Goal: Browse casually

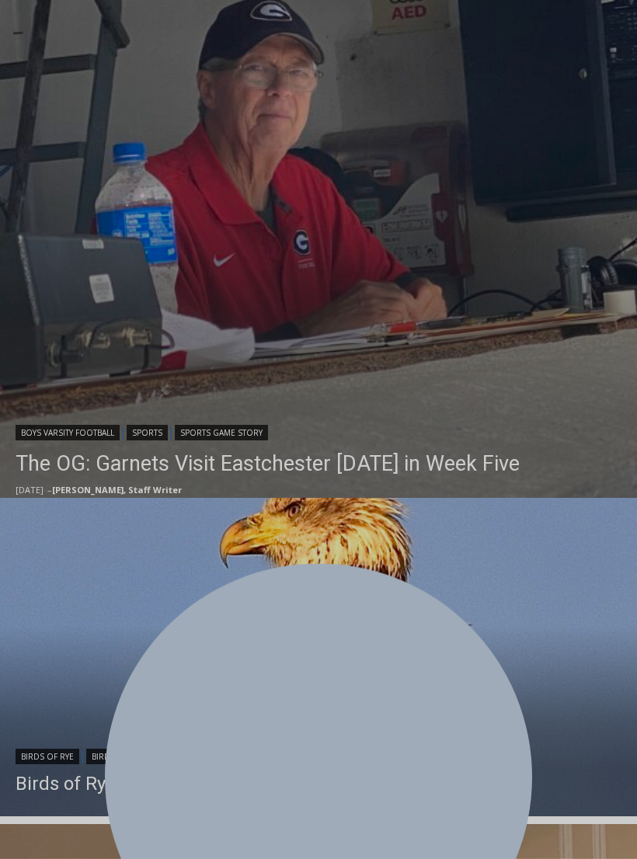
scroll to position [453, 0]
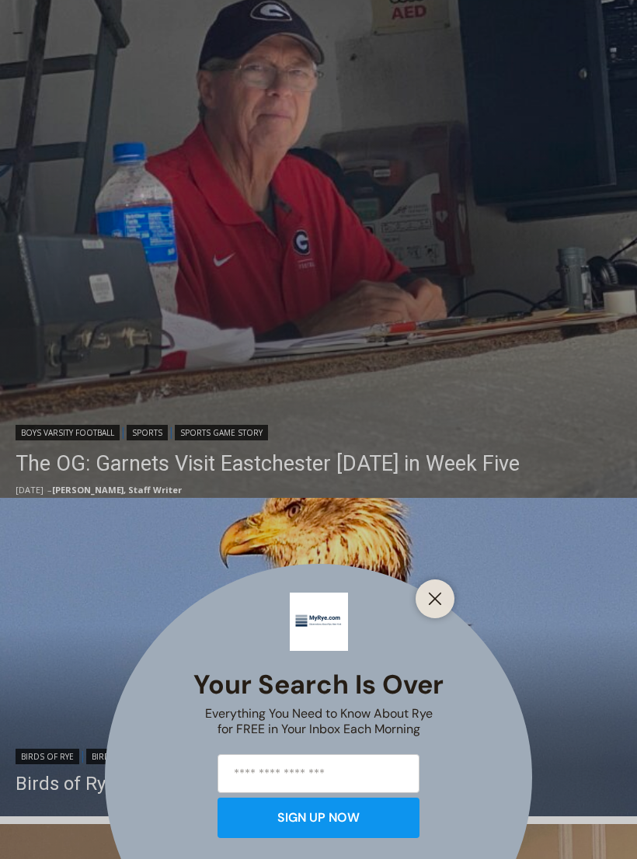
click at [445, 609] on button "Close" at bounding box center [435, 599] width 22 height 22
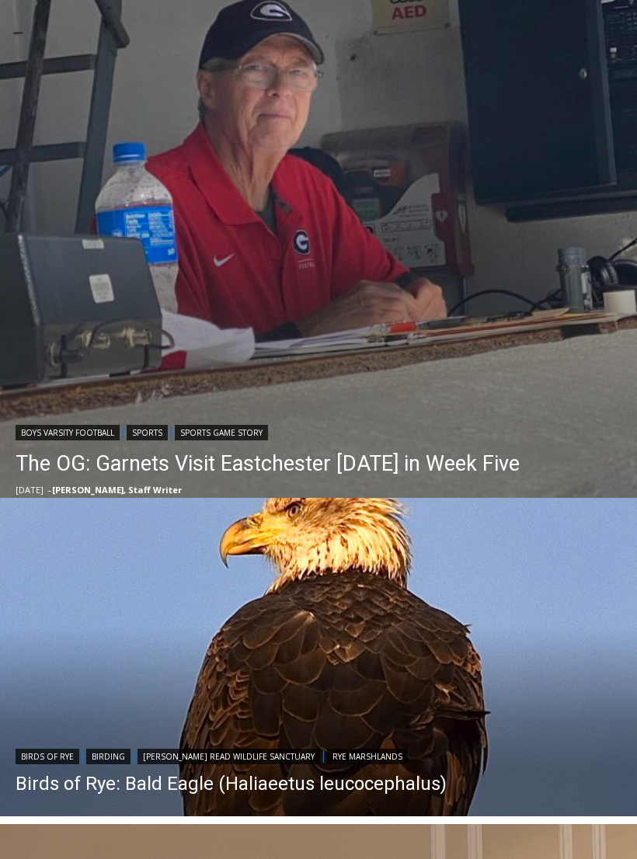
click at [409, 467] on link "The OG: Garnets Visit Eastchester Today in Week Five" at bounding box center [268, 463] width 504 height 31
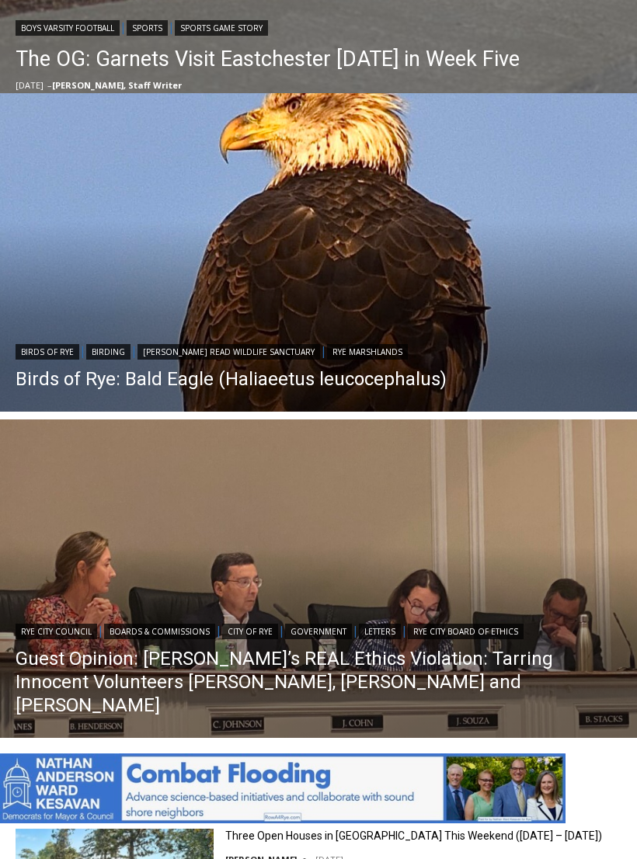
scroll to position [859, 0]
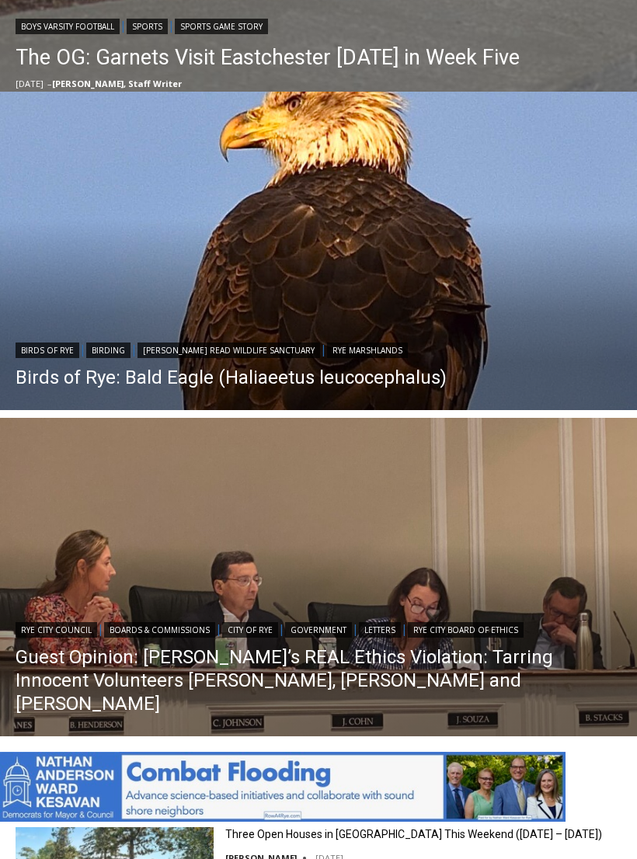
click at [348, 383] on link "Birds of Rye: Bald Eagle (Haliaeetus leucocephalus)" at bounding box center [231, 377] width 431 height 23
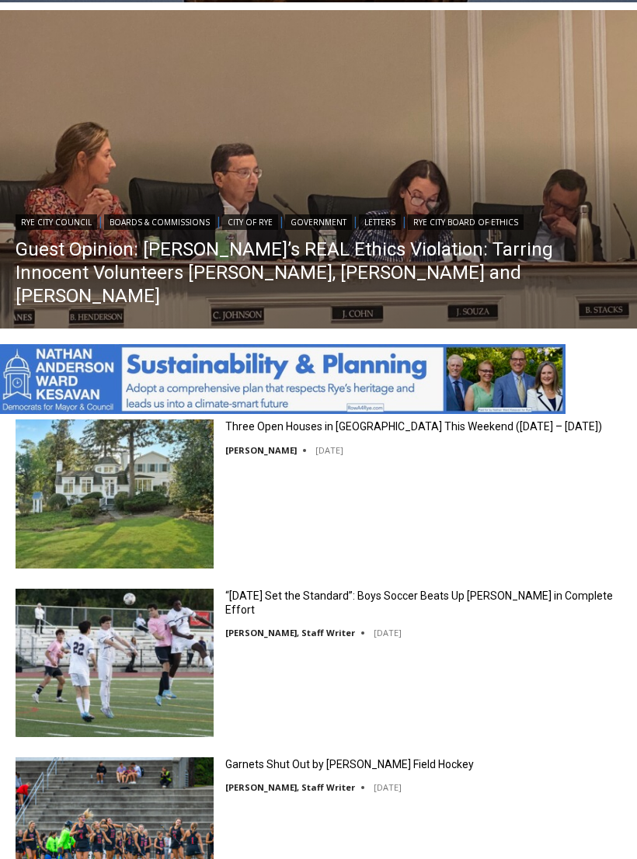
scroll to position [1266, 0]
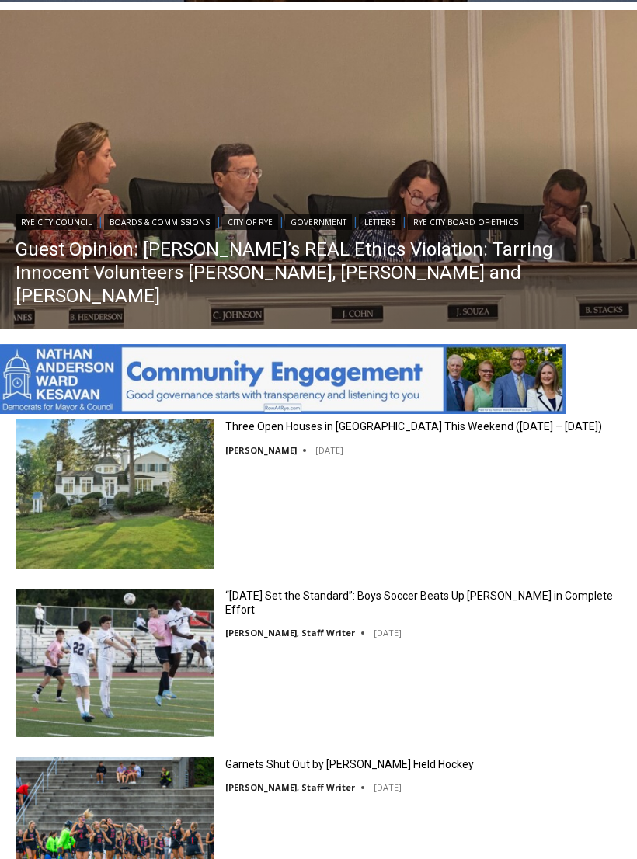
click at [125, 495] on img at bounding box center [115, 493] width 198 height 148
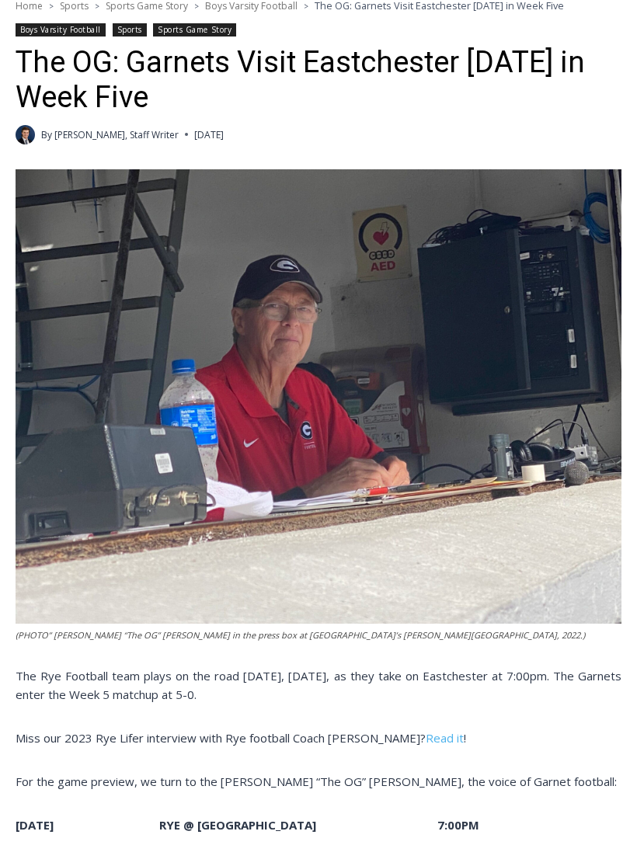
scroll to position [422, 0]
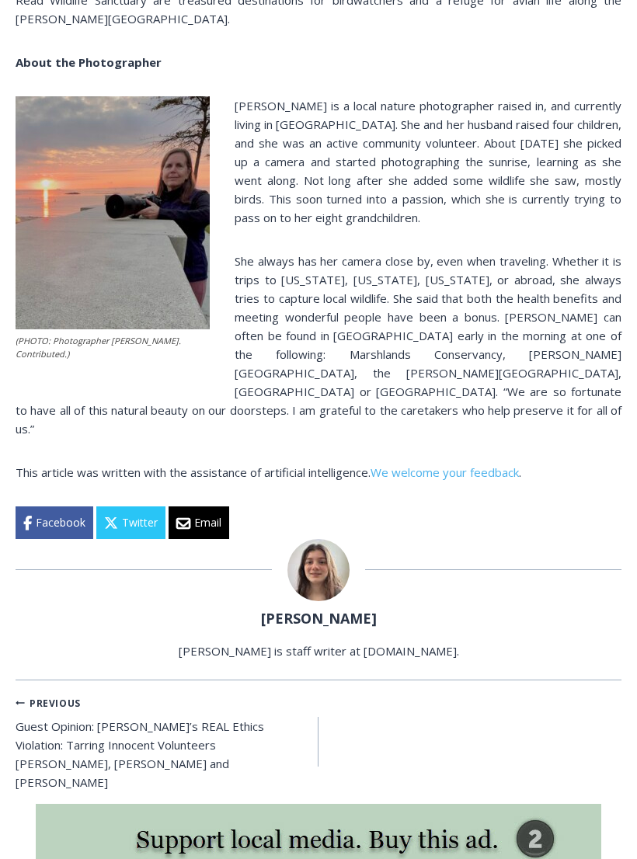
scroll to position [2431, 0]
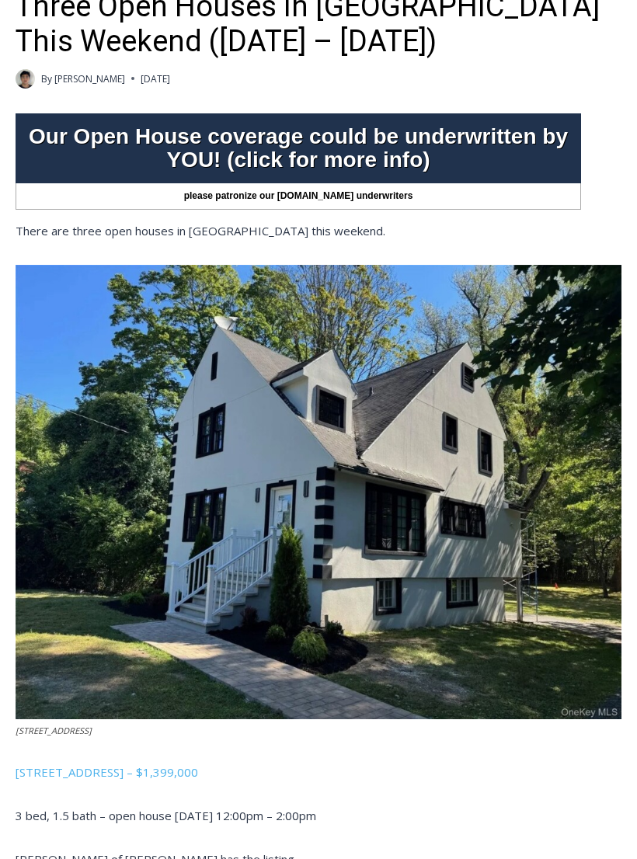
scroll to position [1328, 0]
